Goal: Task Accomplishment & Management: Use online tool/utility

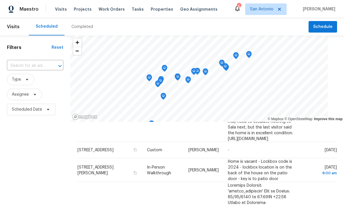
scroll to position [207, 0]
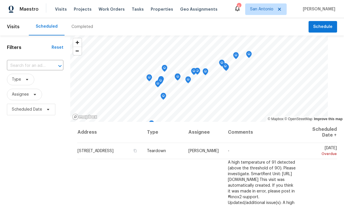
click at [155, 12] on span "Properties" at bounding box center [162, 9] width 23 height 6
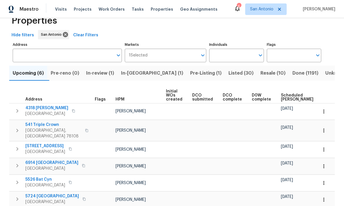
scroll to position [15, 0]
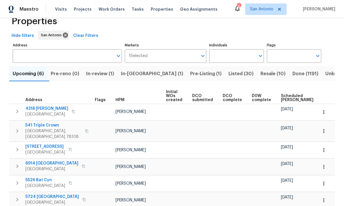
click at [236, 55] on input "Individuals" at bounding box center [232, 56] width 46 height 14
type input "[PERSON_NAME]"
click at [222, 73] on input "checkbox" at bounding box center [220, 74] width 12 height 12
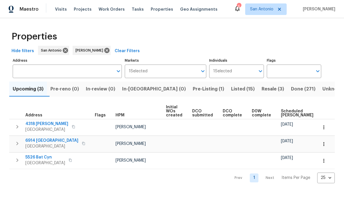
click at [193, 88] on span "Pre-Listing (1)" at bounding box center [208, 89] width 31 height 8
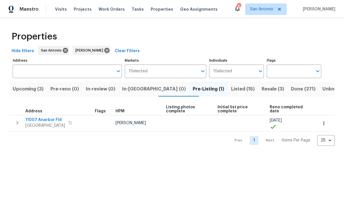
click at [53, 123] on span "11007 Anarbor Fld" at bounding box center [45, 120] width 40 height 6
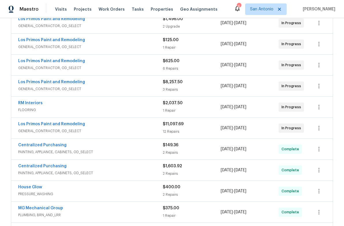
scroll to position [120, 0]
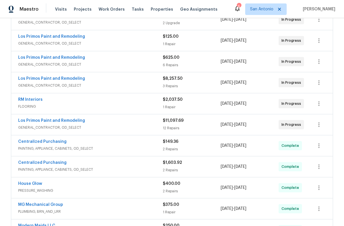
click at [112, 122] on div "Los Primos Paint and Remodeling" at bounding box center [90, 121] width 145 height 7
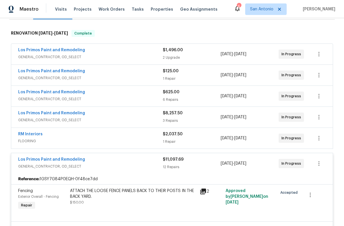
scroll to position [86, 0]
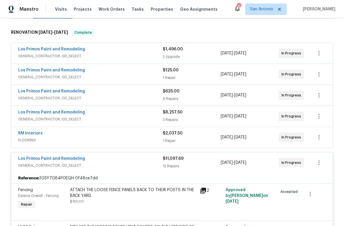
click at [125, 166] on span "GENERAL_CONTRACTOR, OD_SELECT" at bounding box center [90, 166] width 145 height 6
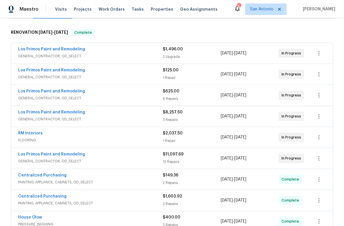
click at [123, 120] on span "GENERAL_CONTRACTOR, OD_SELECT" at bounding box center [90, 120] width 145 height 6
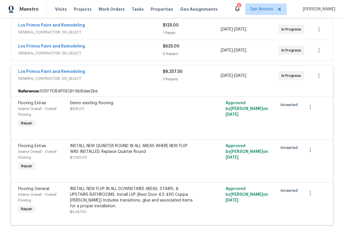
scroll to position [129, 0]
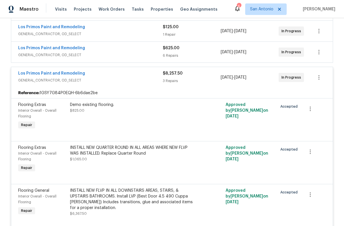
click at [128, 75] on div "Los Primos Paint and Remodeling" at bounding box center [90, 74] width 145 height 7
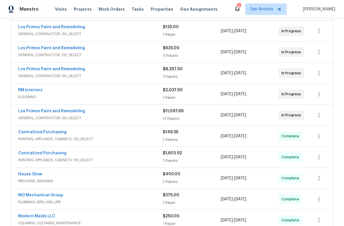
click at [130, 55] on span "GENERAL_CONTRACTOR, OD_SELECT" at bounding box center [90, 55] width 145 height 6
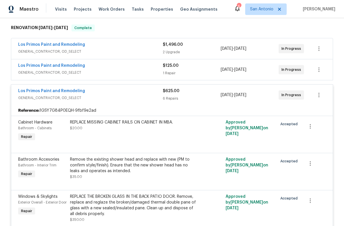
scroll to position [89, 0]
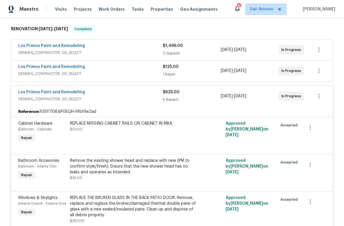
click at [125, 95] on div "Los Primos Paint and Remodeling" at bounding box center [90, 92] width 145 height 7
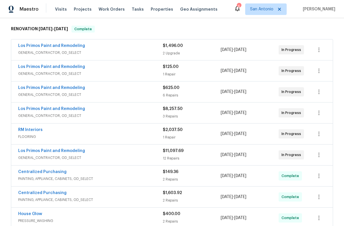
click at [130, 77] on div "Los Primos Paint and Remodeling GENERAL_CONTRACTOR, OD_SELECT" at bounding box center [90, 71] width 145 height 14
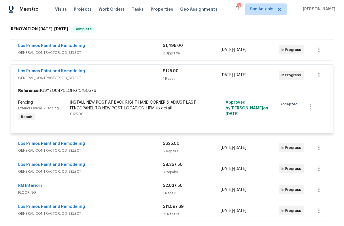
click at [123, 77] on span "GENERAL_CONTRACTOR, OD_SELECT" at bounding box center [90, 78] width 145 height 6
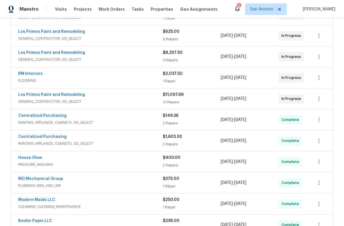
scroll to position [146, 0]
click at [127, 103] on span "GENERAL_CONTRACTOR, OD_SELECT" at bounding box center [90, 102] width 145 height 6
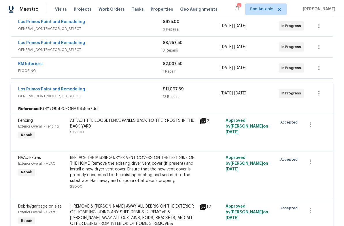
scroll to position [157, 0]
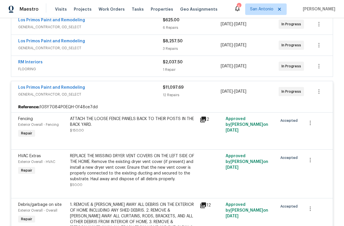
click at [130, 131] on div "ATTACH THE LOOSE FENCE PANELS BACK TO THEIR POSTS IN THE BACK YARD. $150.00" at bounding box center [133, 124] width 126 height 17
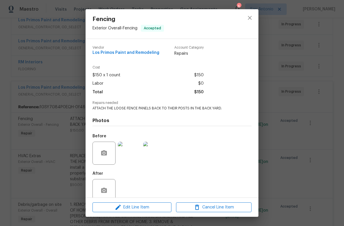
click at [131, 151] on img at bounding box center [129, 153] width 23 height 23
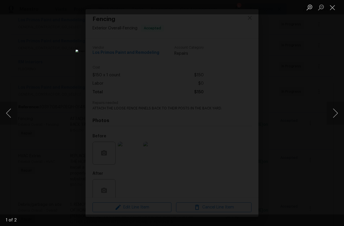
click at [332, 116] on button "Next image" at bounding box center [335, 113] width 17 height 23
click at [328, 117] on button "Next image" at bounding box center [335, 113] width 17 height 23
click at [331, 8] on button "Close lightbox" at bounding box center [333, 7] width 12 height 10
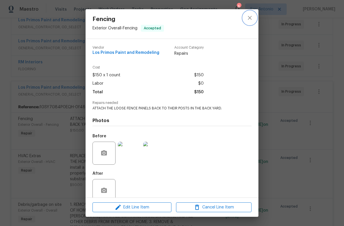
click at [252, 19] on icon "close" at bounding box center [250, 17] width 7 height 7
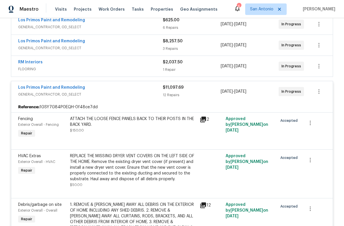
click at [127, 93] on span "GENERAL_CONTRACTOR, OD_SELECT" at bounding box center [90, 95] width 145 height 6
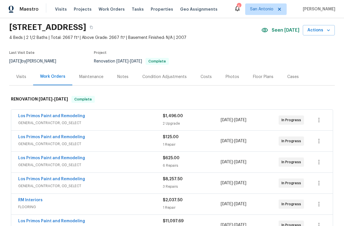
scroll to position [17, 0]
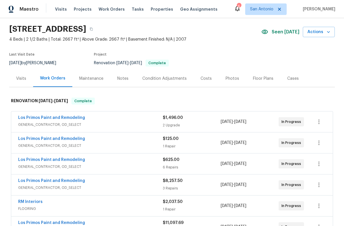
click at [136, 128] on div "Los Primos Paint and Remodeling GENERAL_CONTRACTOR, OD_SELECT" at bounding box center [90, 122] width 145 height 14
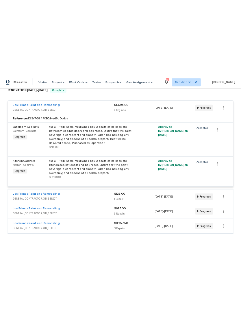
scroll to position [90, 0]
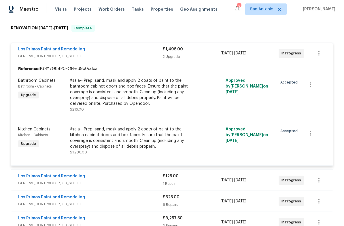
click at [125, 55] on span "GENERAL_CONTRACTOR, OD_SELECT" at bounding box center [90, 56] width 145 height 6
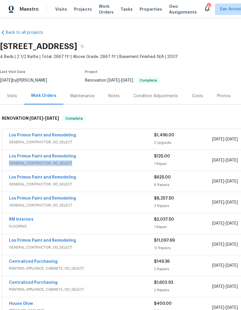
scroll to position [0, 0]
